Goal: Information Seeking & Learning: Learn about a topic

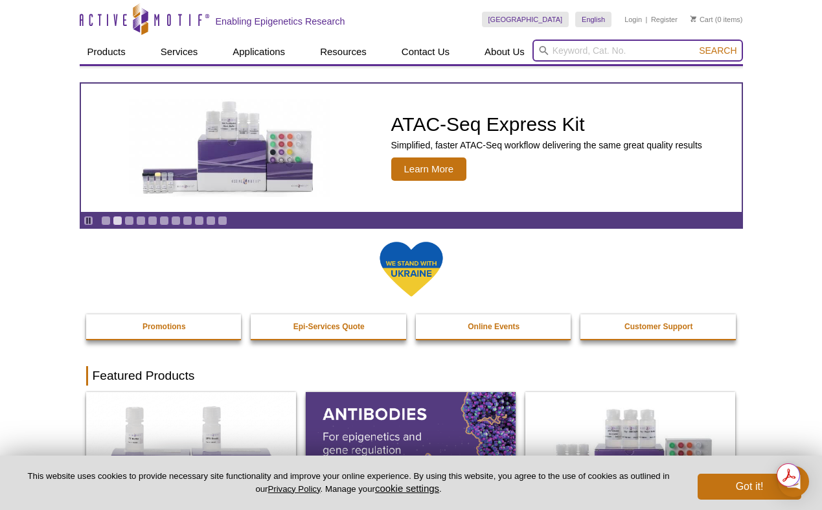
click at [582, 55] on input "search" at bounding box center [637, 51] width 210 height 22
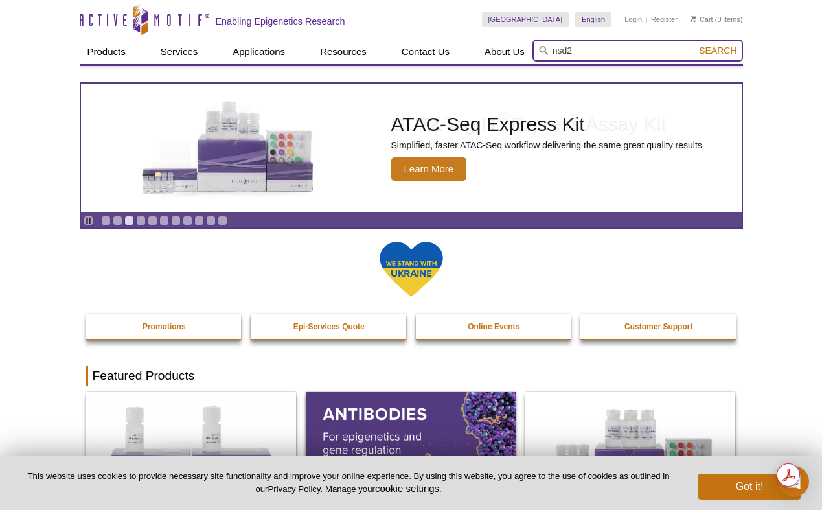
type input "nsd2"
click at [695, 45] on button "Search" at bounding box center [717, 51] width 45 height 12
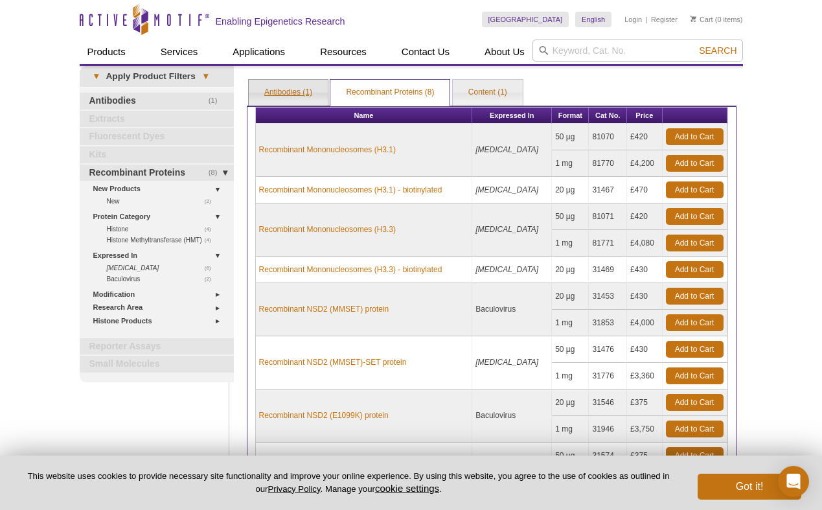
click at [275, 96] on link "Antibodies (1)" at bounding box center [288, 93] width 79 height 26
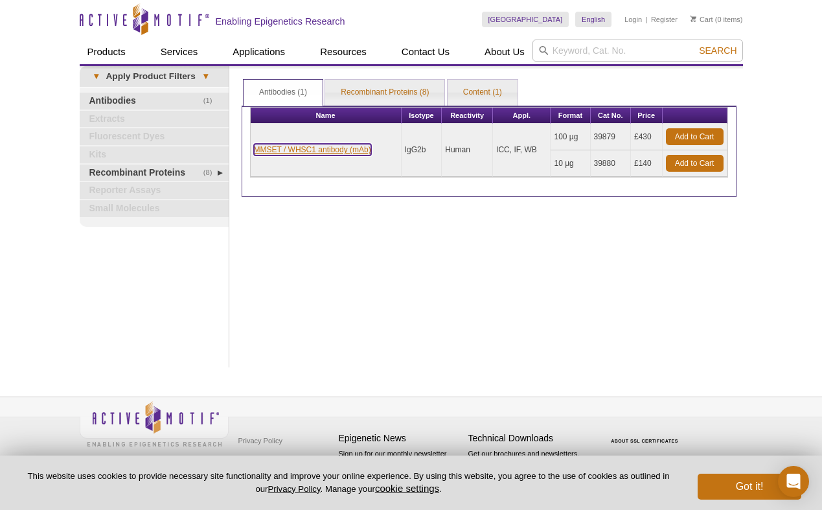
click at [315, 151] on link "MMSET / WHSC1 antibody (mAb)" at bounding box center [312, 150] width 117 height 12
